Goal: Browse casually

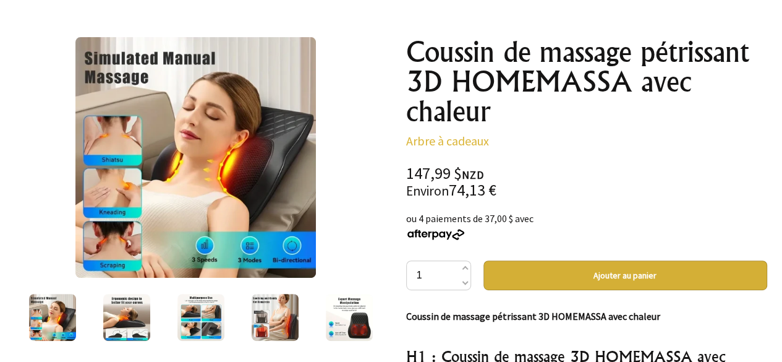
scroll to position [247, 0]
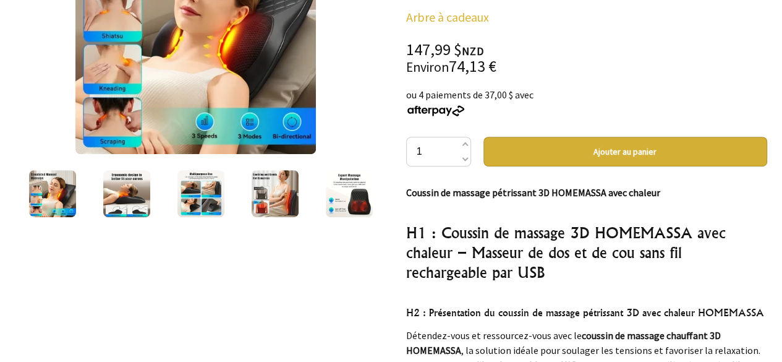
click at [329, 205] on img at bounding box center [349, 193] width 47 height 47
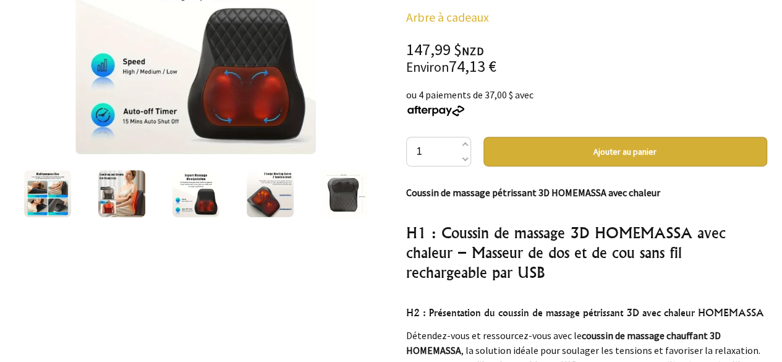
click at [356, 200] on img at bounding box center [344, 193] width 47 height 47
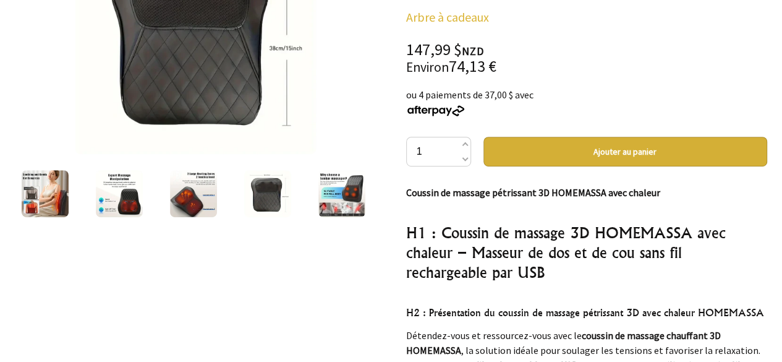
click at [356, 200] on img at bounding box center [342, 193] width 47 height 47
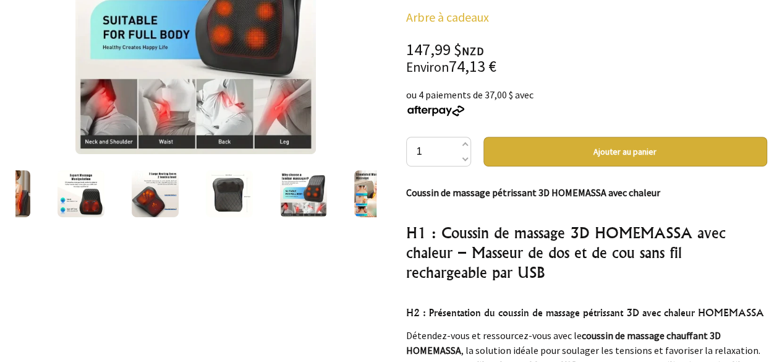
click at [356, 200] on img at bounding box center [377, 193] width 47 height 47
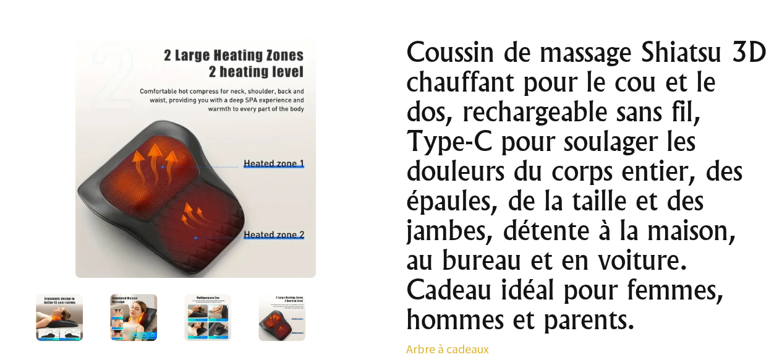
scroll to position [186, 0]
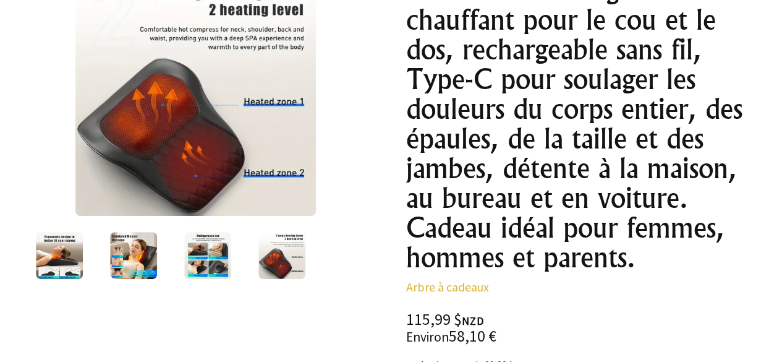
click at [284, 249] on img at bounding box center [282, 255] width 47 height 47
click at [297, 264] on img at bounding box center [282, 255] width 47 height 47
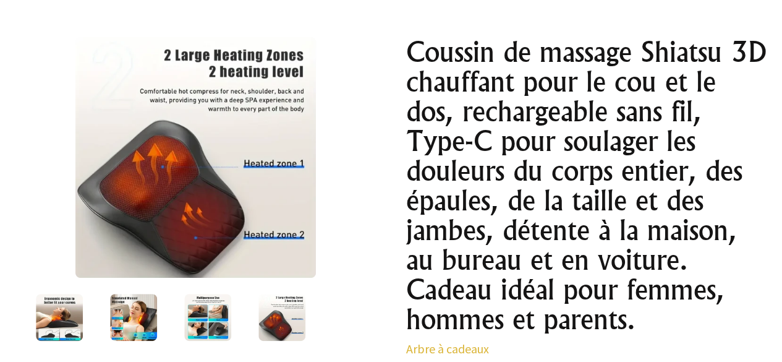
scroll to position [0, 0]
